Goal: Task Accomplishment & Management: Use online tool/utility

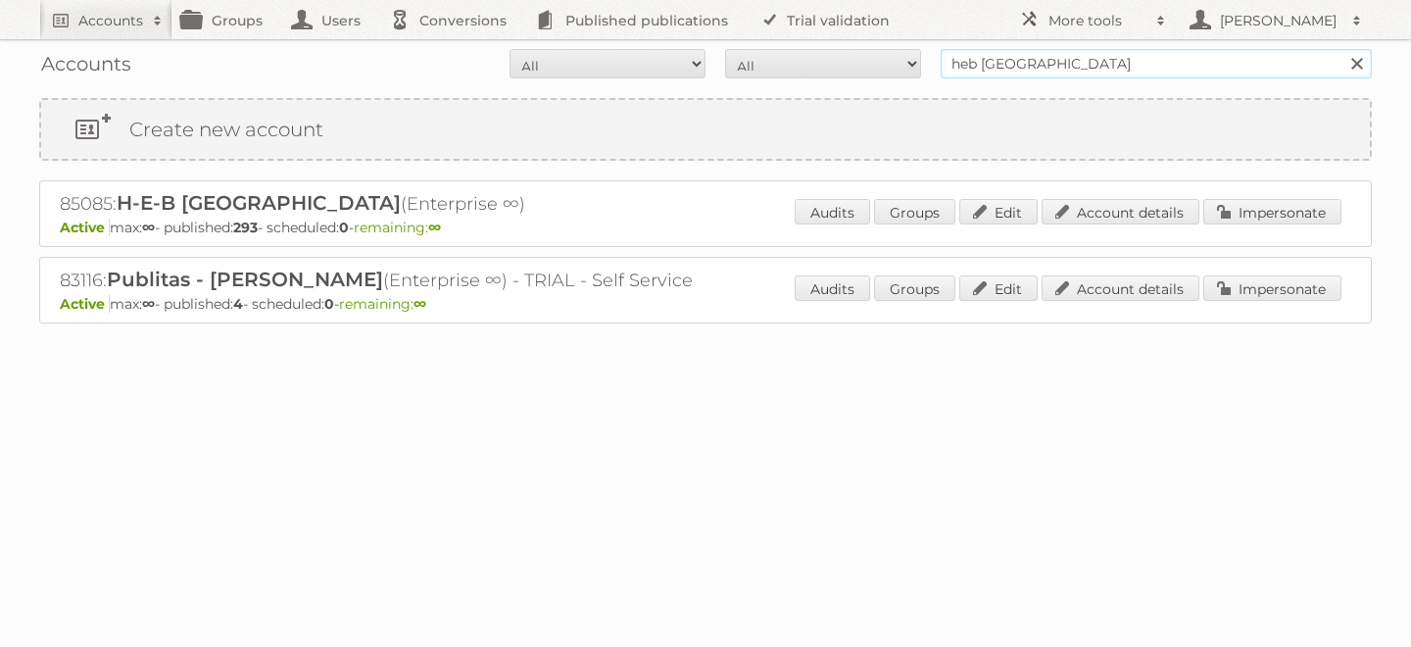
click at [991, 61] on input "heb [GEOGRAPHIC_DATA]" at bounding box center [1155, 63] width 431 height 29
type input "price shoes"
click at [1341, 49] on input "Search" at bounding box center [1355, 63] width 29 height 29
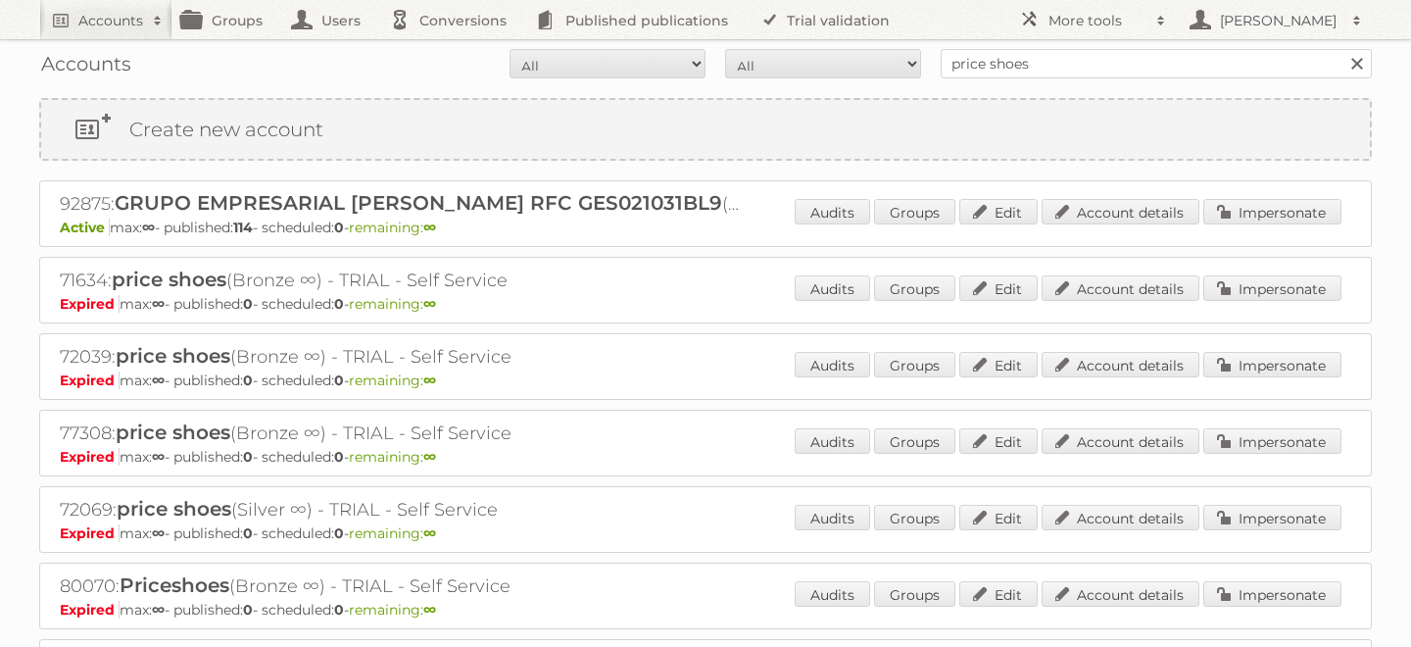
click at [1245, 197] on div "92875: GRUPO EMPRESARIAL [PERSON_NAME] RFC GES021031BL9 (Enterprise ∞) Active m…" at bounding box center [705, 213] width 1332 height 67
click at [1239, 210] on link "Impersonate" at bounding box center [1272, 211] width 138 height 25
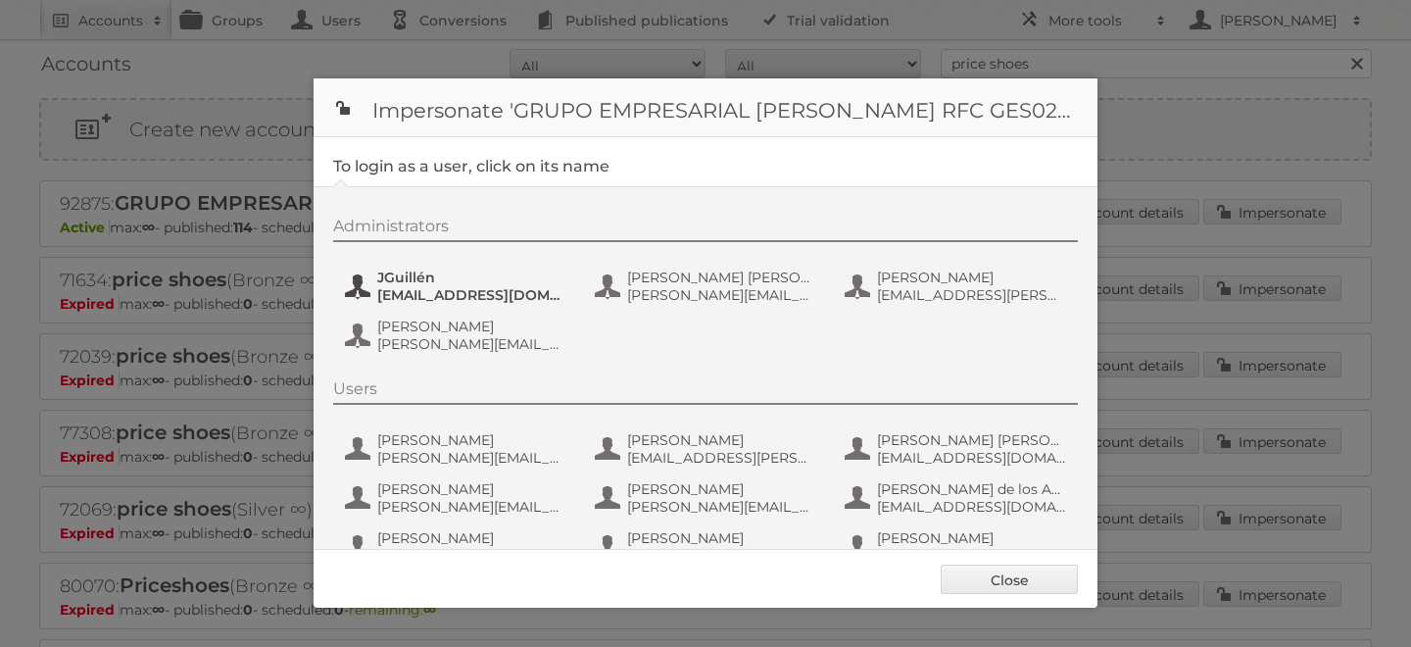
click at [417, 302] on span "jguillen@priceshoes.com" at bounding box center [472, 295] width 190 height 18
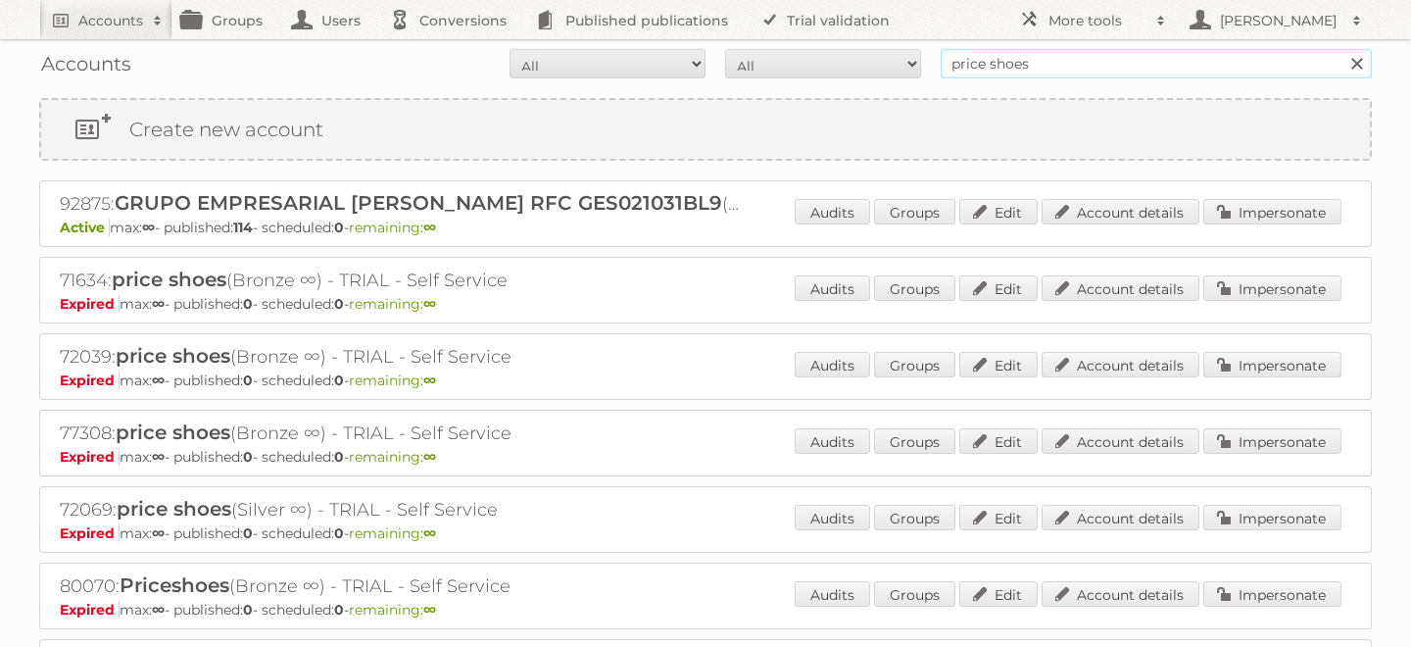
click at [1091, 65] on input "price shoes" at bounding box center [1155, 63] width 431 height 29
type input "iliana@publitas.com"
click at [1341, 49] on input "Search" at bounding box center [1355, 63] width 29 height 29
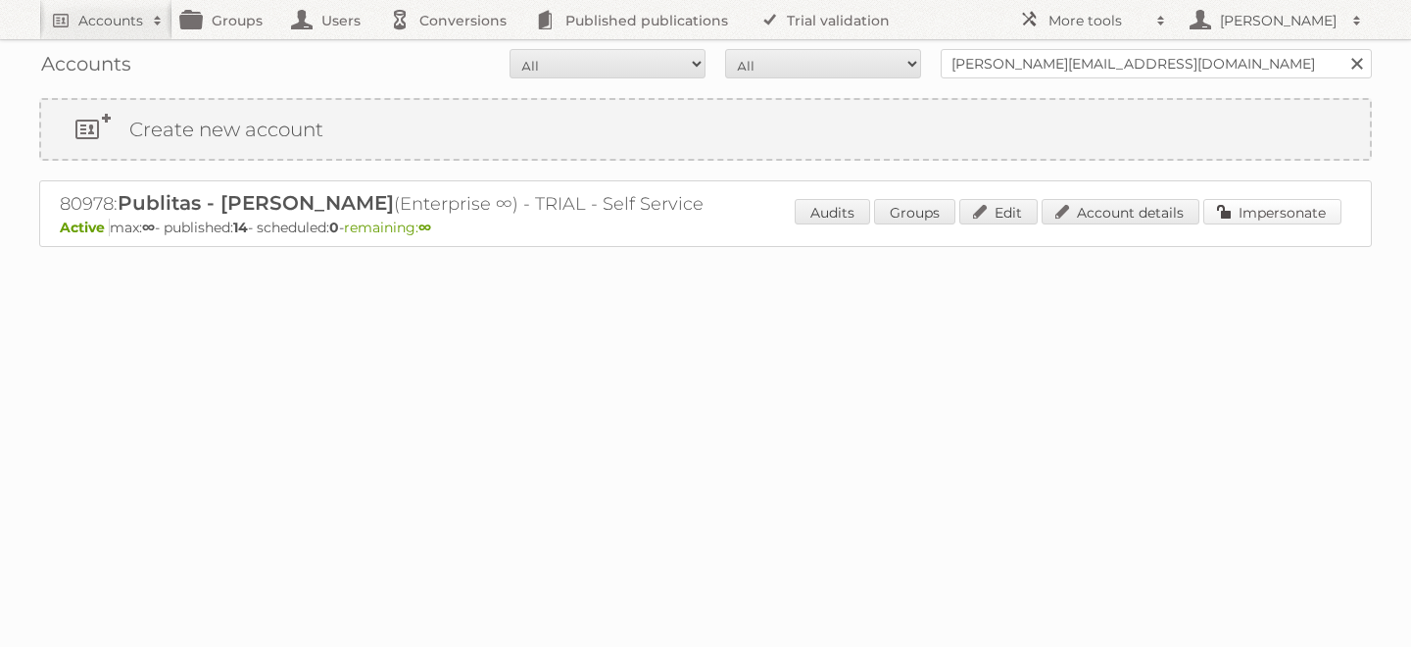
click at [1265, 211] on link "Impersonate" at bounding box center [1272, 211] width 138 height 25
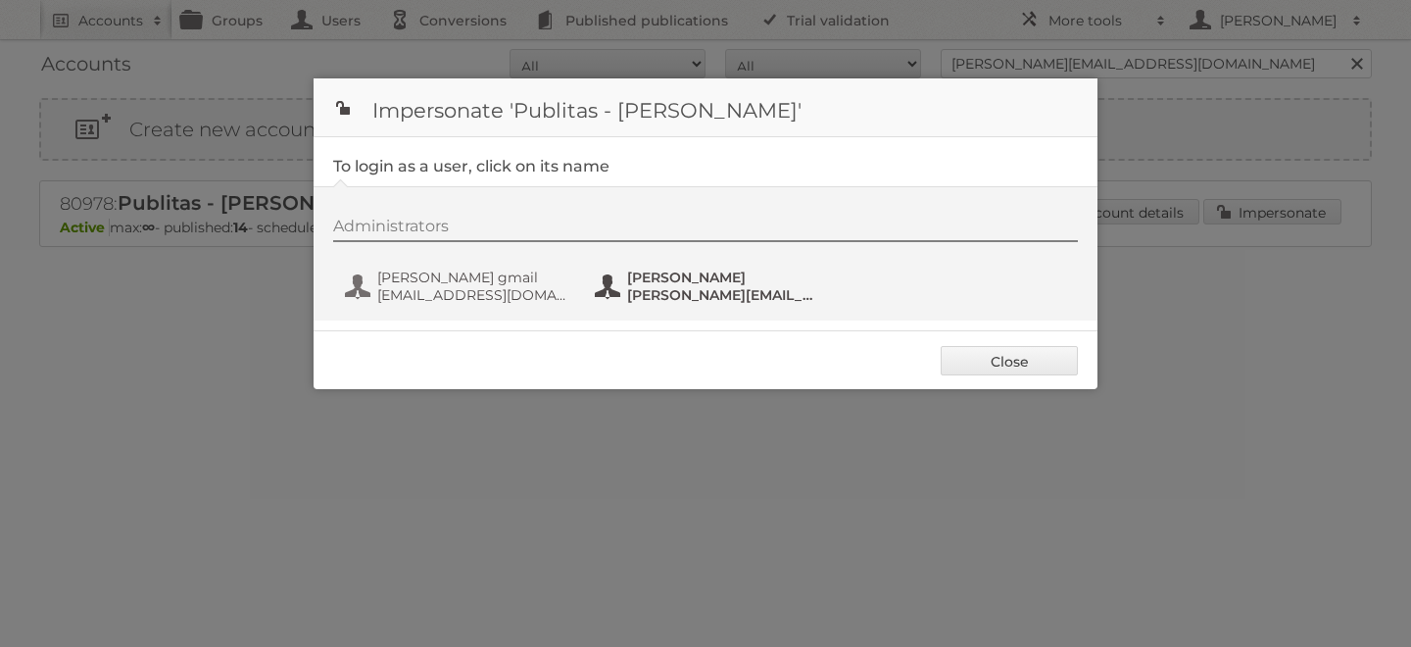
click at [709, 297] on span "[PERSON_NAME][EMAIL_ADDRESS][DOMAIN_NAME]" at bounding box center [722, 295] width 190 height 18
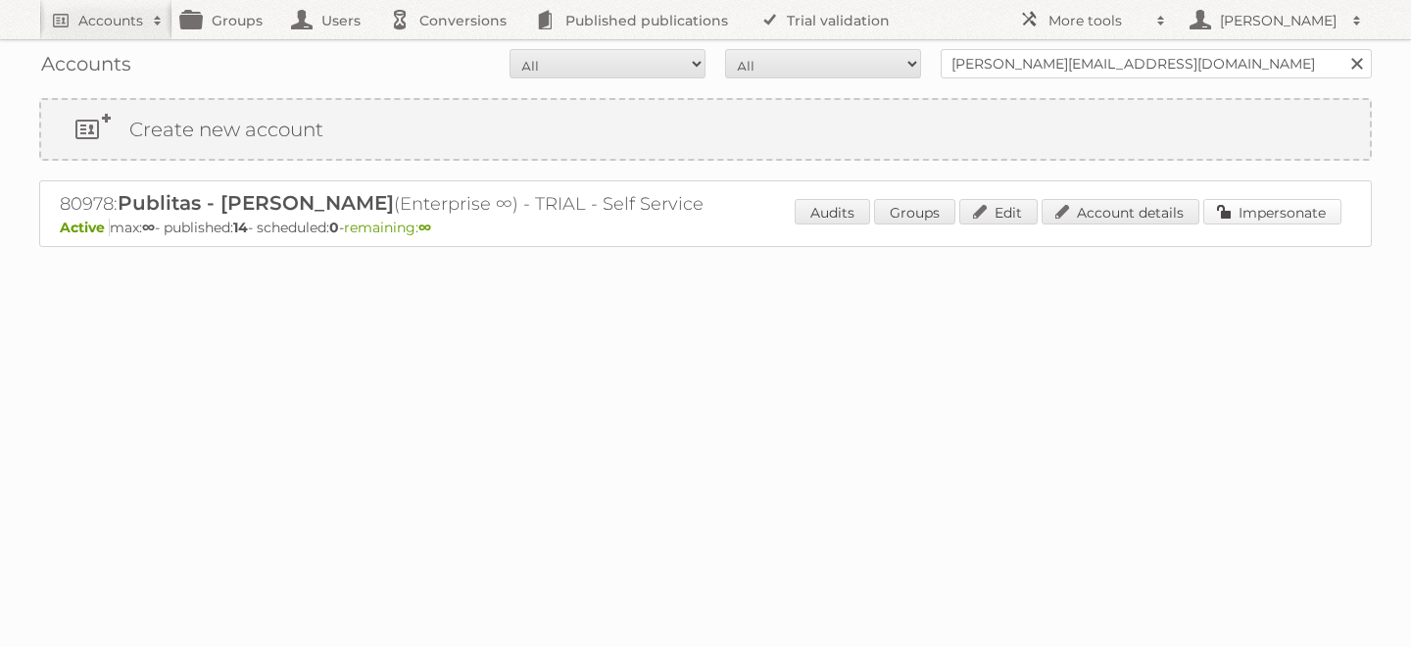
click at [1286, 209] on link "Impersonate" at bounding box center [1272, 211] width 138 height 25
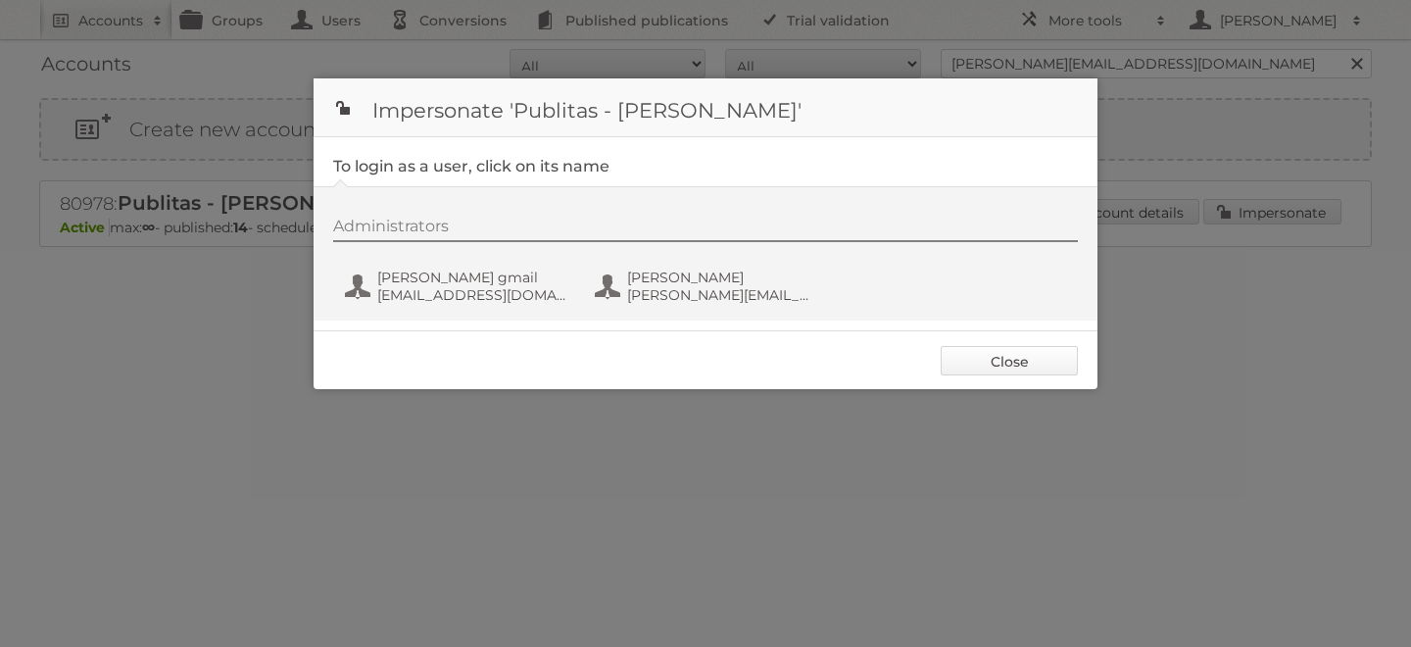
click at [999, 354] on link "Close" at bounding box center [1008, 360] width 137 height 29
